Goal: Task Accomplishment & Management: Manage account settings

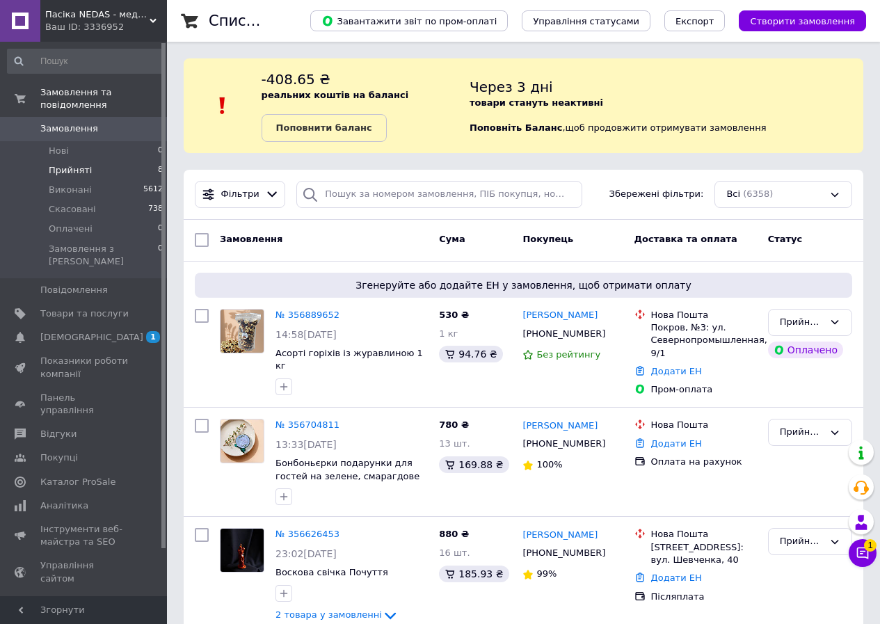
click at [100, 161] on li "Прийняті 8" at bounding box center [85, 170] width 171 height 19
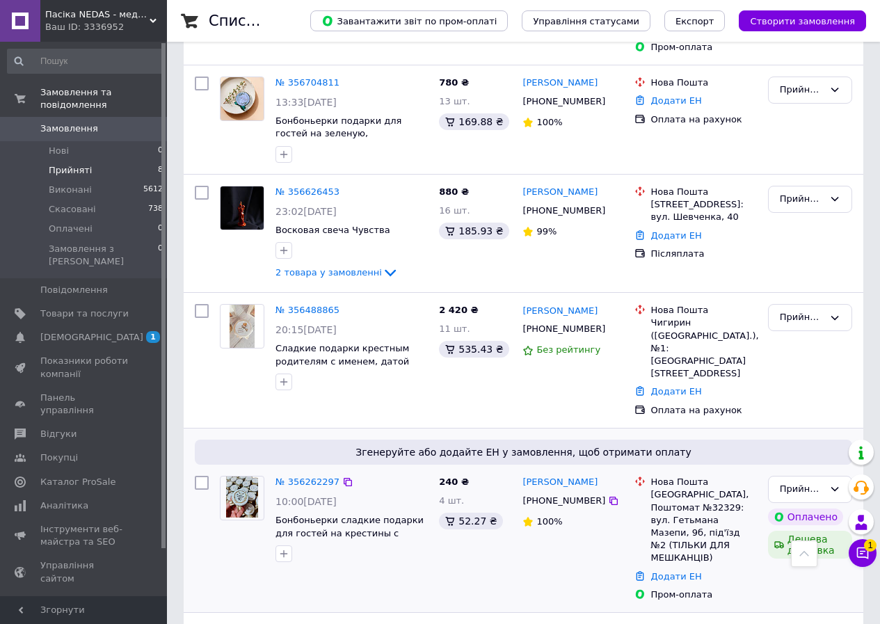
scroll to position [417, 0]
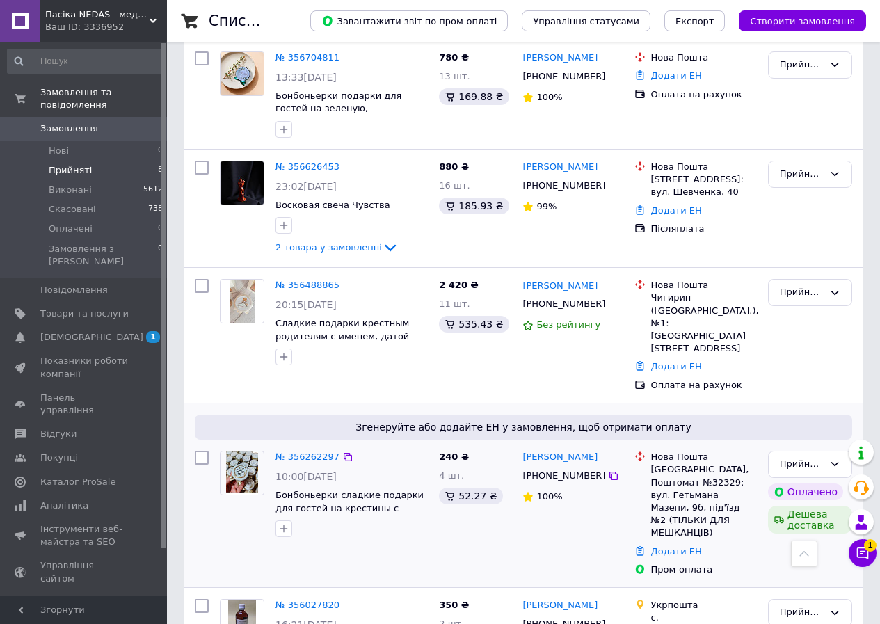
click at [321, 451] on link "№ 356262297" at bounding box center [307, 456] width 64 height 10
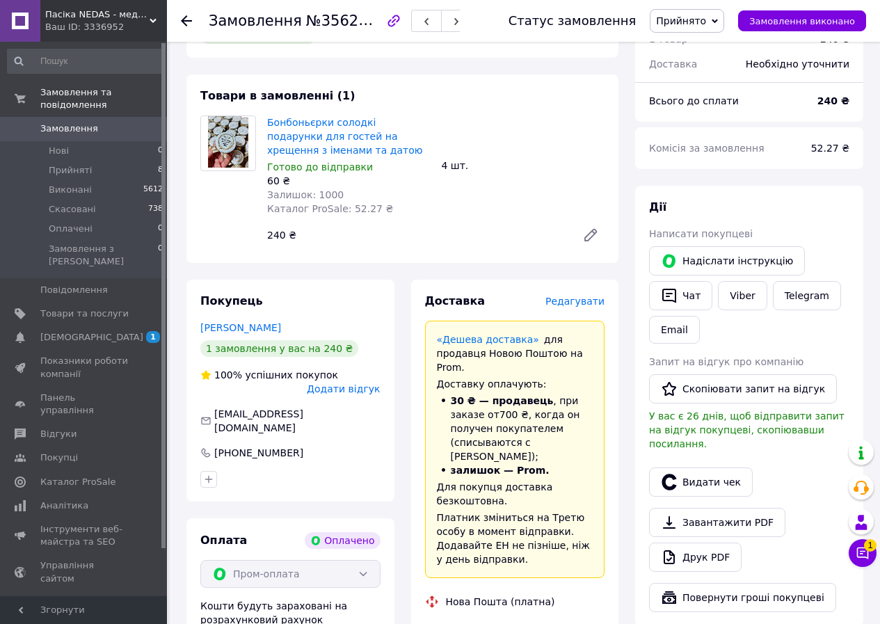
scroll to position [626, 0]
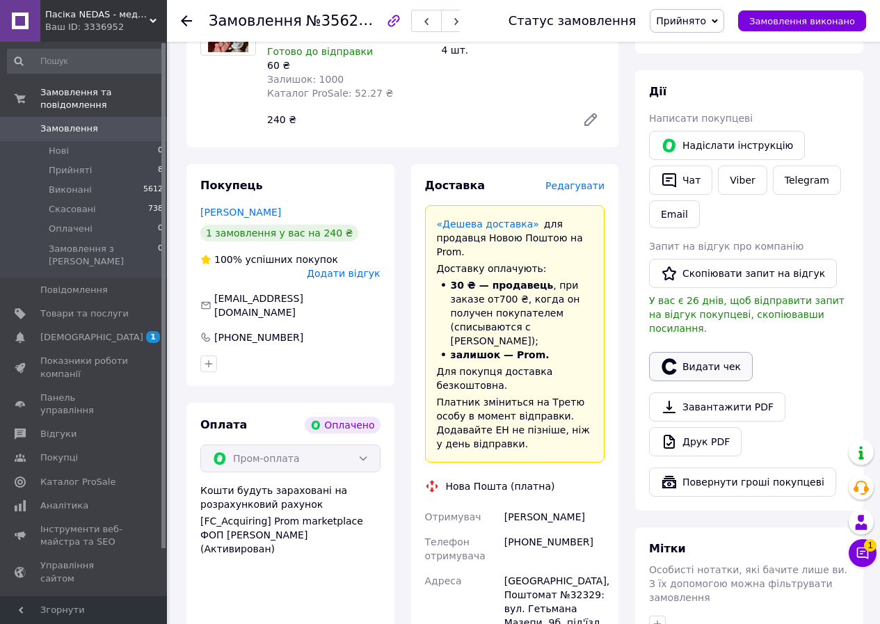
click at [718, 352] on button "Видати чек" at bounding box center [701, 366] width 104 height 29
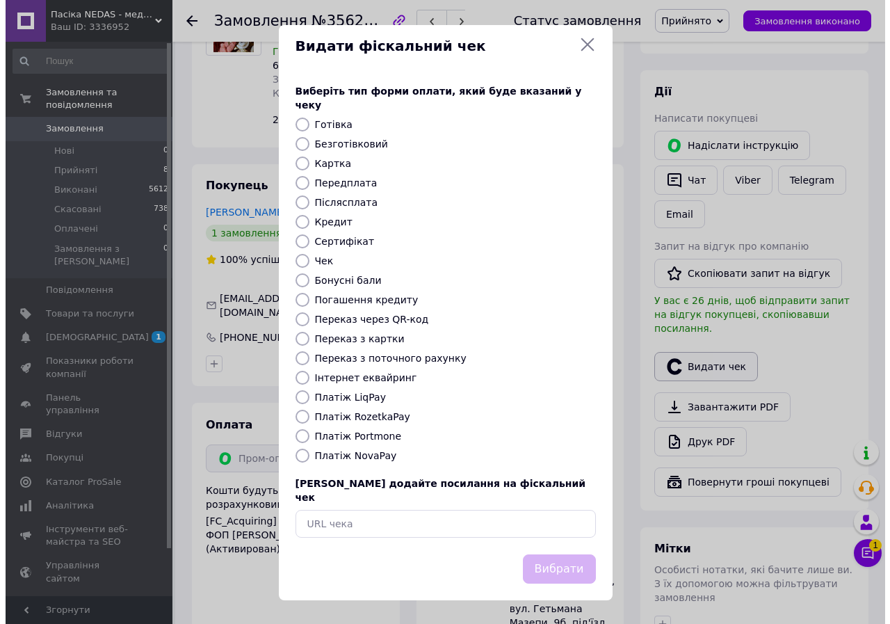
scroll to position [612, 0]
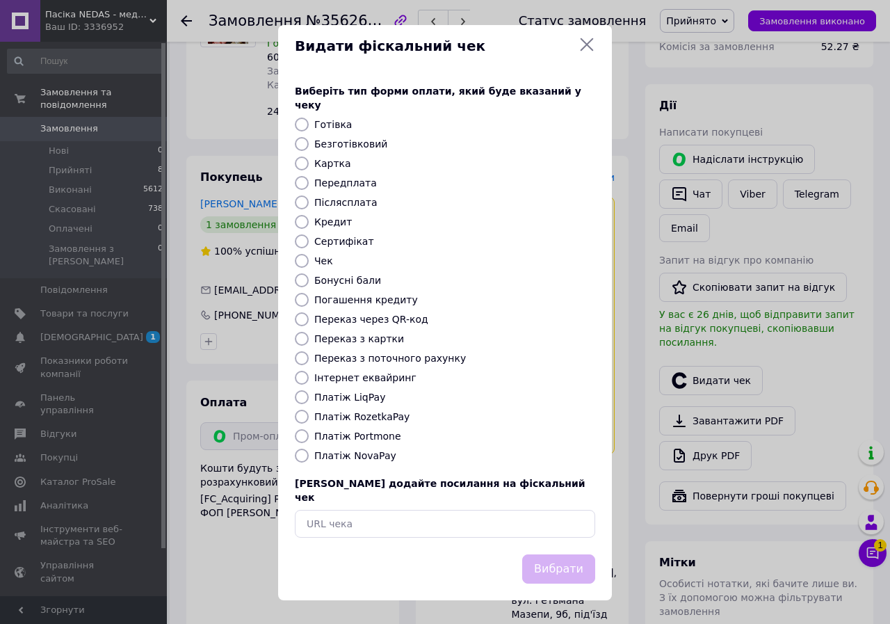
click at [305, 414] on input "Платіж RozetkaPay" at bounding box center [302, 417] width 14 height 14
radio input "true"
click at [583, 554] on button "Вибрати" at bounding box center [558, 569] width 73 height 30
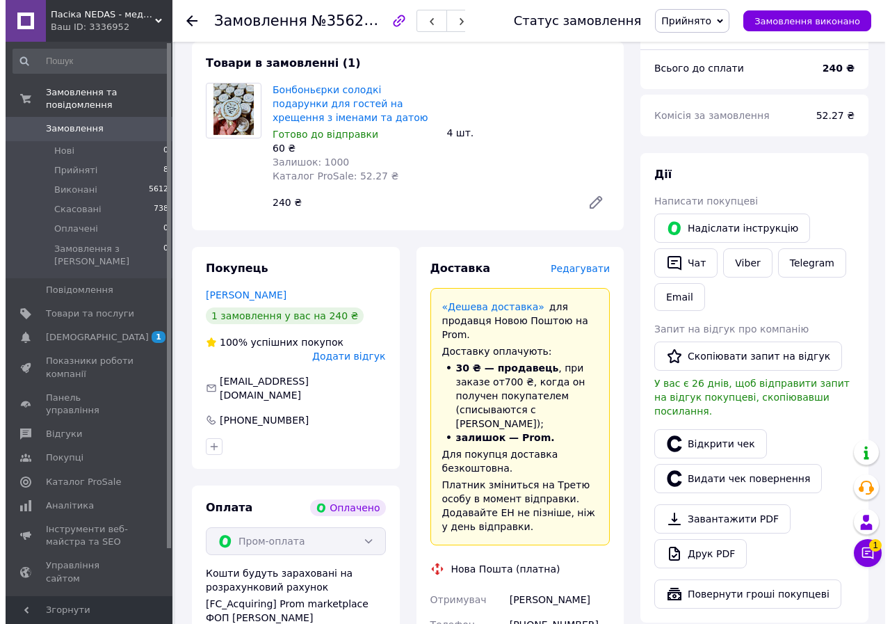
scroll to position [417, 0]
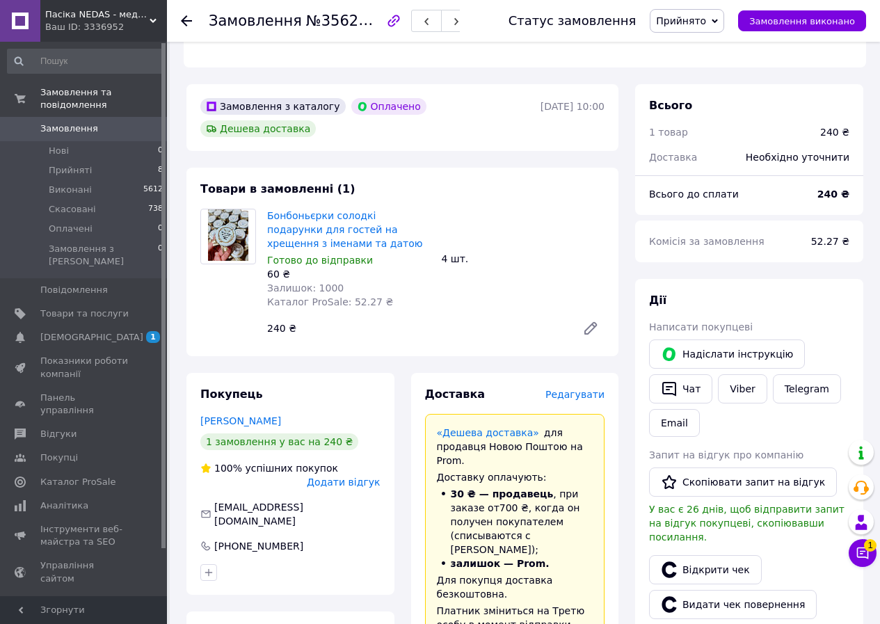
click at [577, 389] on span "Редагувати" at bounding box center [574, 394] width 59 height 11
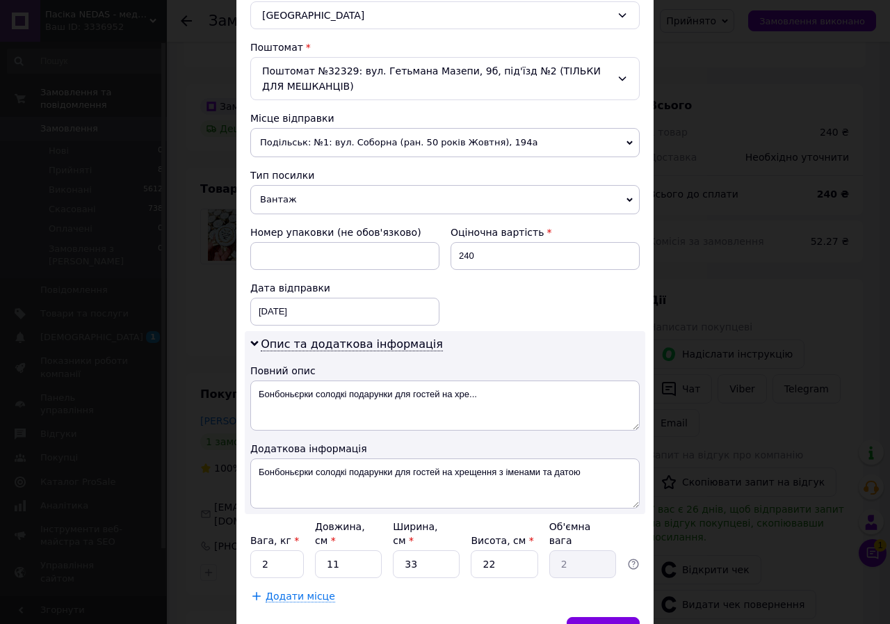
scroll to position [471, 0]
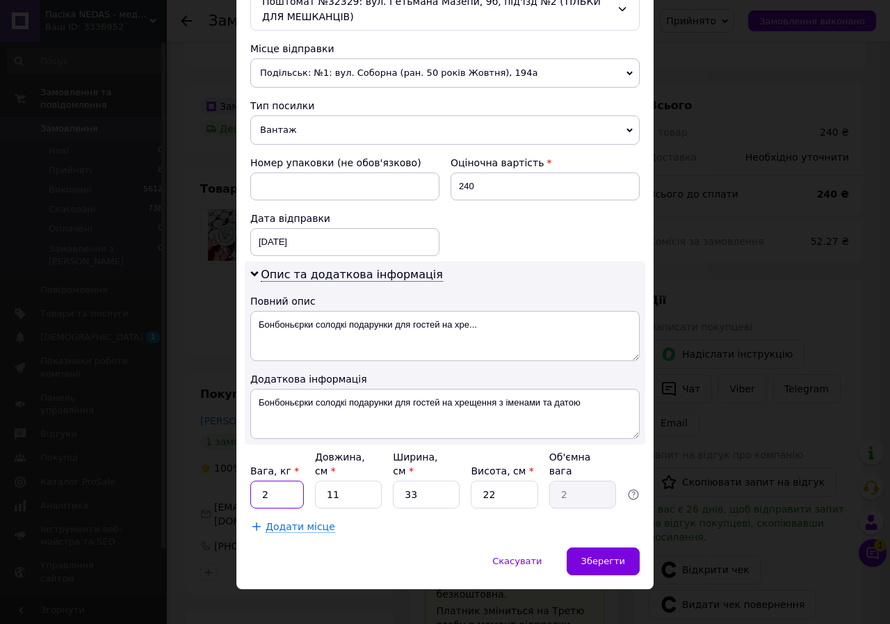
click at [293, 488] on input "2" at bounding box center [277, 495] width 54 height 28
type input "0.3"
click at [348, 481] on input "11" at bounding box center [348, 495] width 67 height 28
type input "1"
type input "0.18"
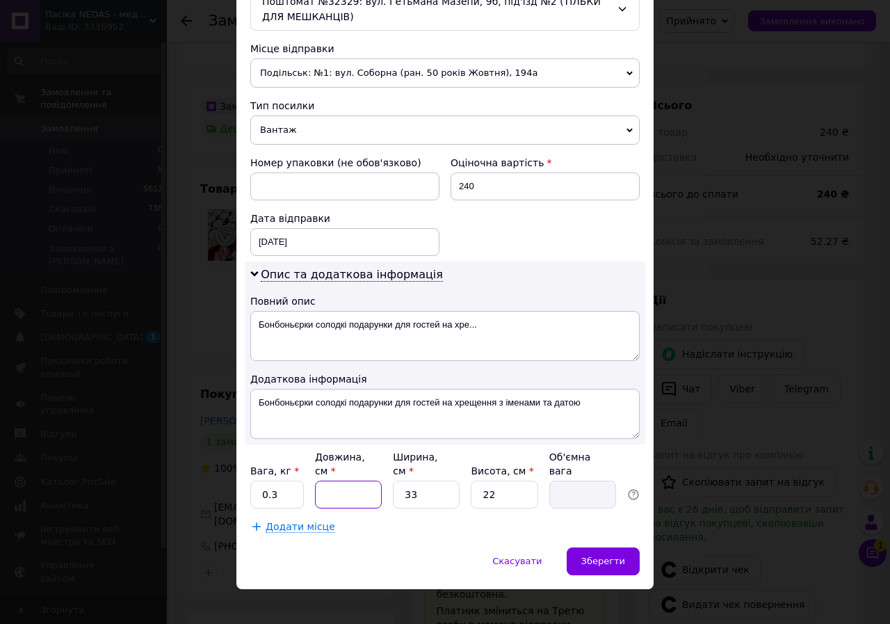
type input "1"
type input "0.18"
type input "16"
type input "2.9"
type input "16"
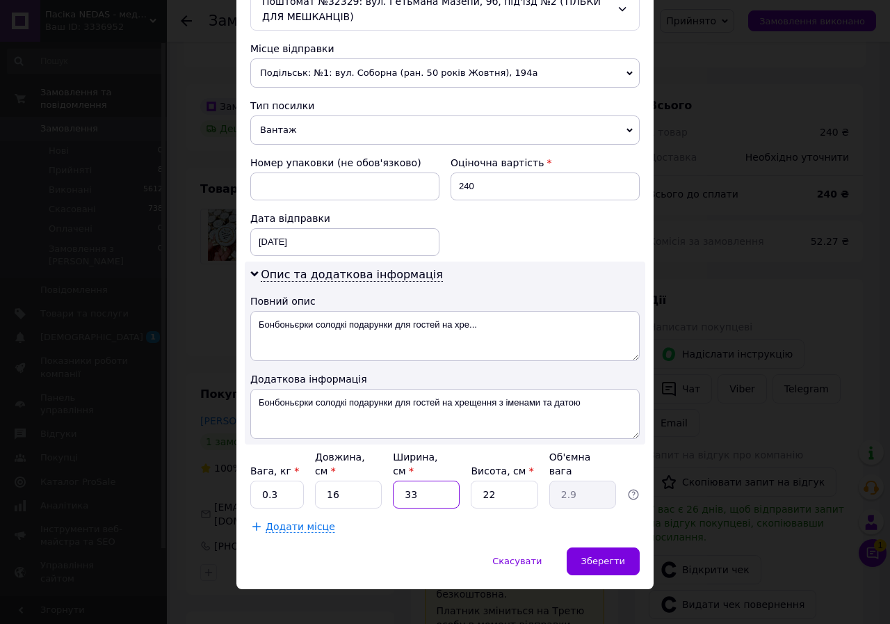
click at [433, 489] on input "33" at bounding box center [426, 495] width 67 height 28
type input "3"
type input "0.26"
type input "1"
type input "0.1"
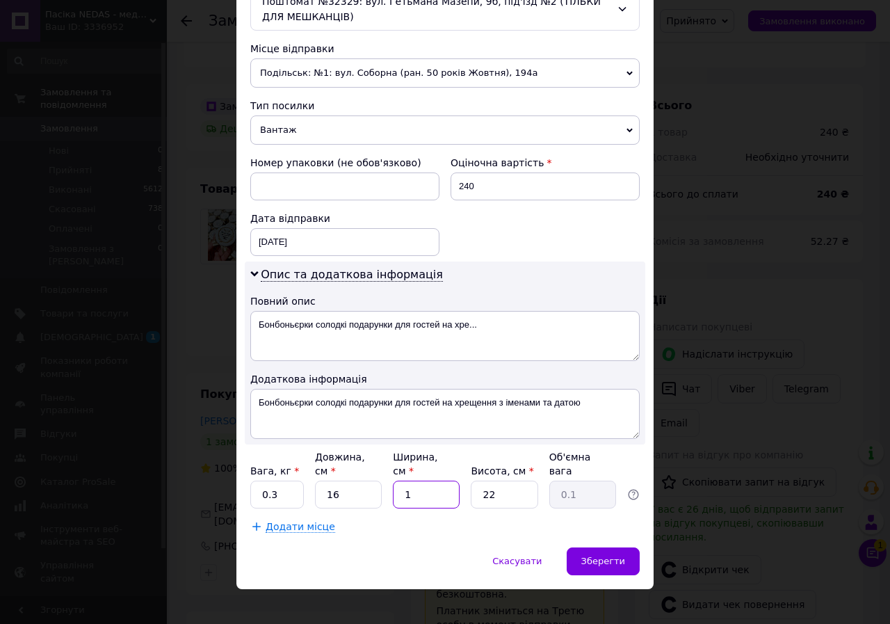
type input "10"
type input "0.88"
type input "10"
click at [510, 483] on input "22" at bounding box center [504, 495] width 67 height 28
type input "2"
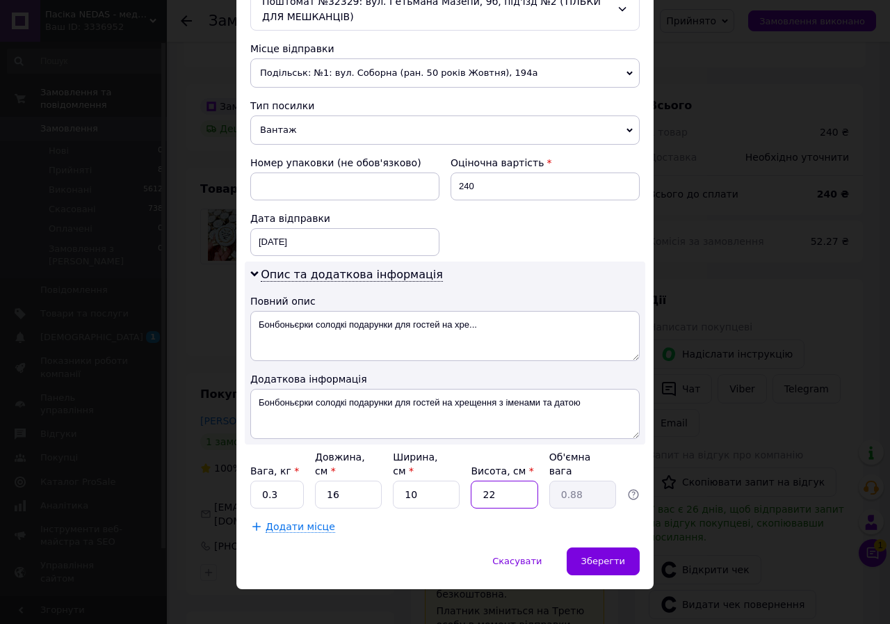
type input "0.1"
type input "1"
type input "0.1"
type input "10"
type input "0.4"
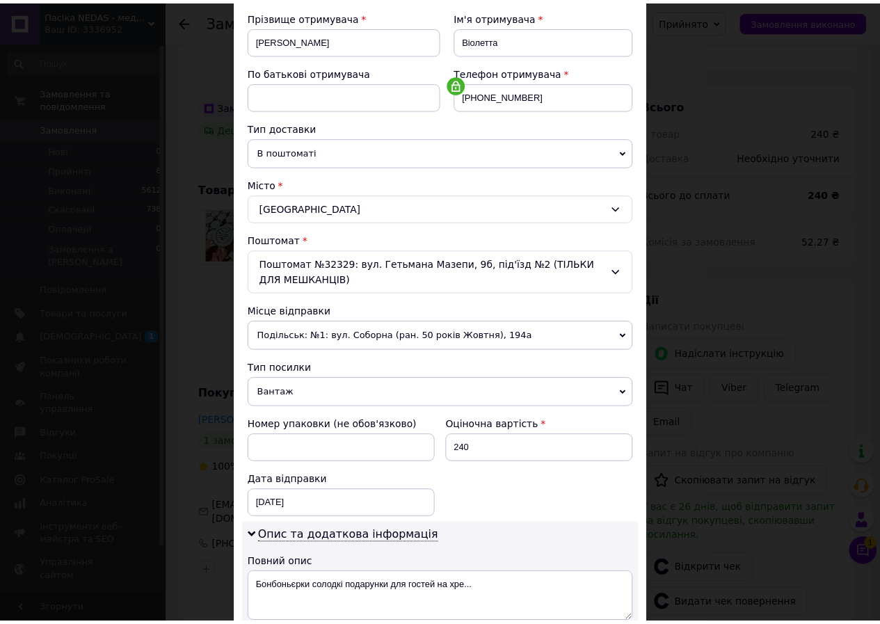
scroll to position [417, 0]
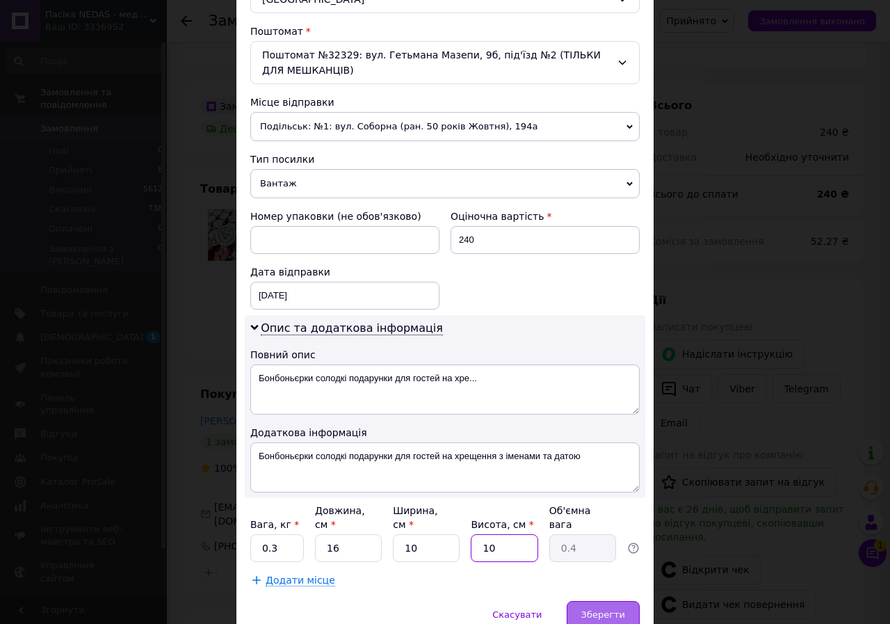
type input "10"
click at [622, 609] on span "Зберегти" at bounding box center [603, 614] width 44 height 10
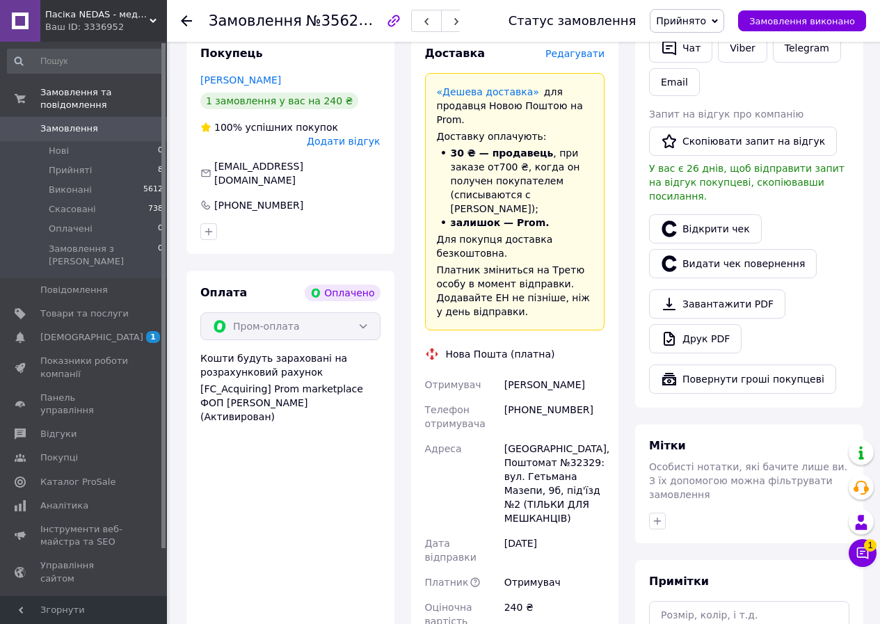
scroll to position [835, 0]
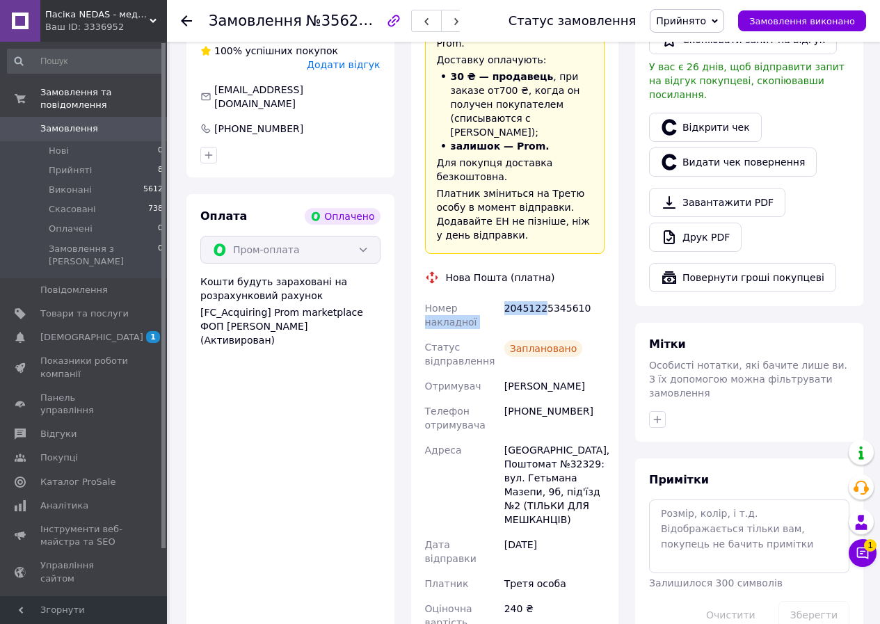
drag, startPoint x: 499, startPoint y: 229, endPoint x: 543, endPoint y: 227, distance: 44.6
click at [543, 296] on div "Номер накладної 20451225345610 Статус відправлення Заплановано Отримувач [PERSO…" at bounding box center [515, 465] width 186 height 339
click at [570, 271] on div "Нова Пошта (платна)" at bounding box center [514, 278] width 187 height 14
drag, startPoint x: 502, startPoint y: 229, endPoint x: 582, endPoint y: 227, distance: 80.0
click at [582, 296] on div "20451225345610" at bounding box center [554, 315] width 106 height 39
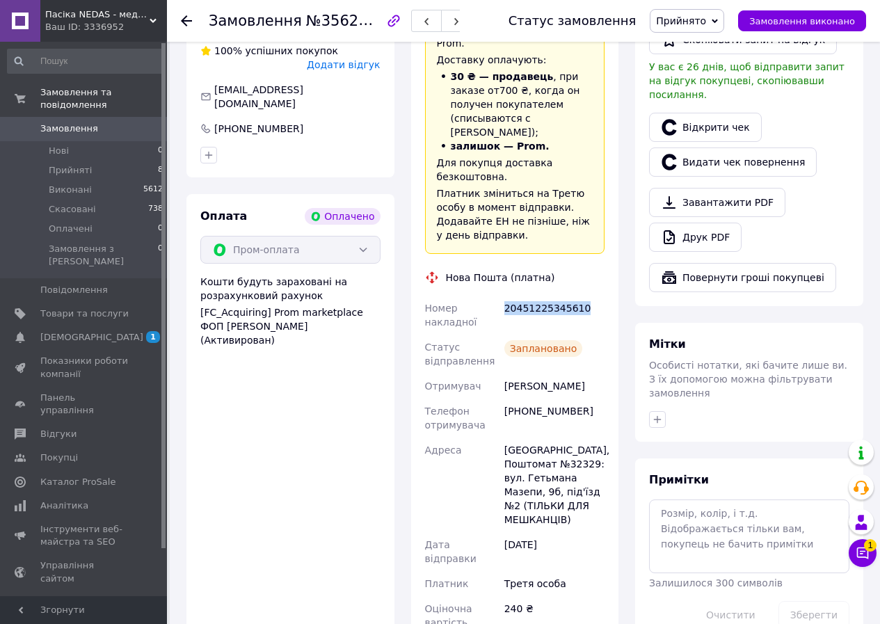
copy div "20451225345610"
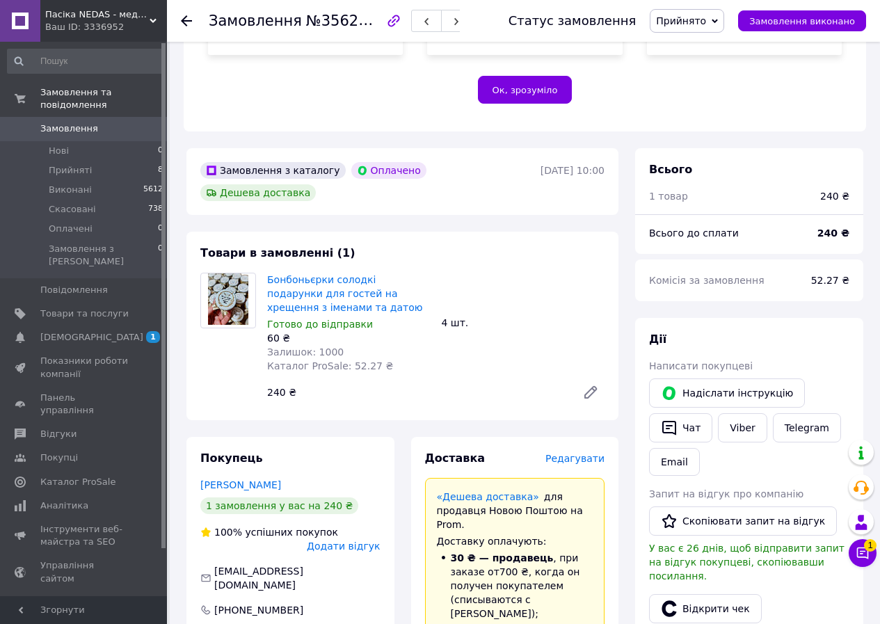
scroll to position [348, 0]
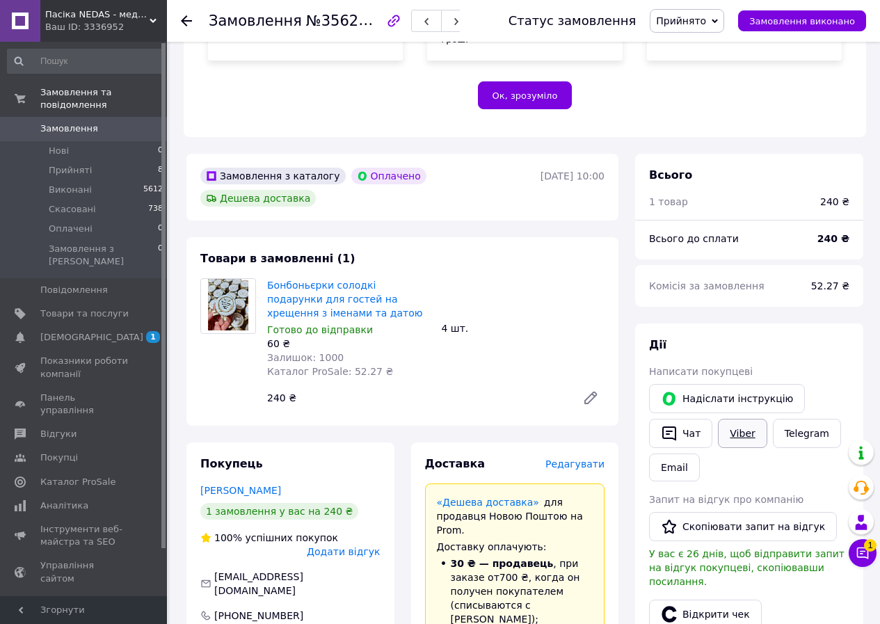
click at [749, 419] on link "Viber" at bounding box center [742, 433] width 49 height 29
